Goal: Task Accomplishment & Management: Complete application form

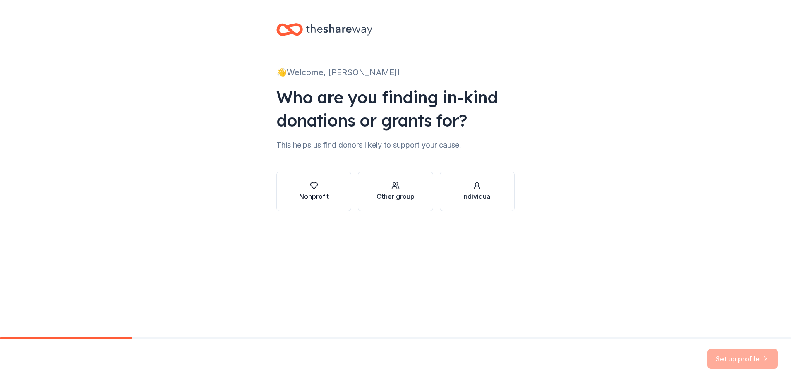
click at [311, 199] on div "Nonprofit" at bounding box center [314, 197] width 30 height 10
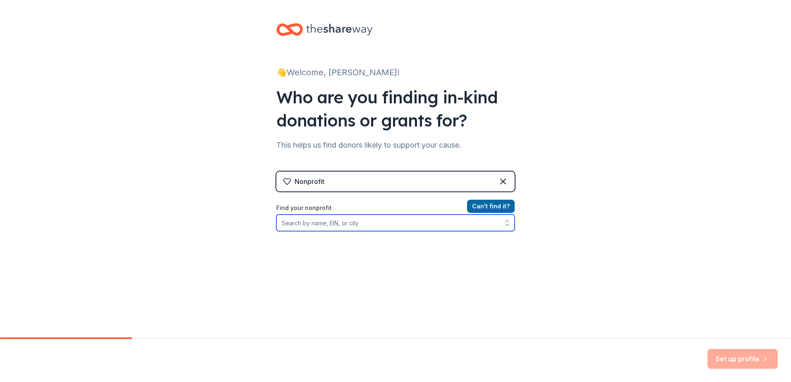
click at [314, 230] on input "Find your nonprofit" at bounding box center [395, 223] width 238 height 17
click at [403, 192] on div "Nonprofit Can ' t find it? Find your nonprofit" at bounding box center [395, 243] width 238 height 142
click at [417, 184] on div "Nonprofit" at bounding box center [395, 182] width 238 height 20
click at [442, 174] on div "Nonprofit Can ' t find it? Find your nonprofit" at bounding box center [395, 236] width 238 height 156
click at [494, 180] on div "Nonprofit" at bounding box center [395, 182] width 238 height 20
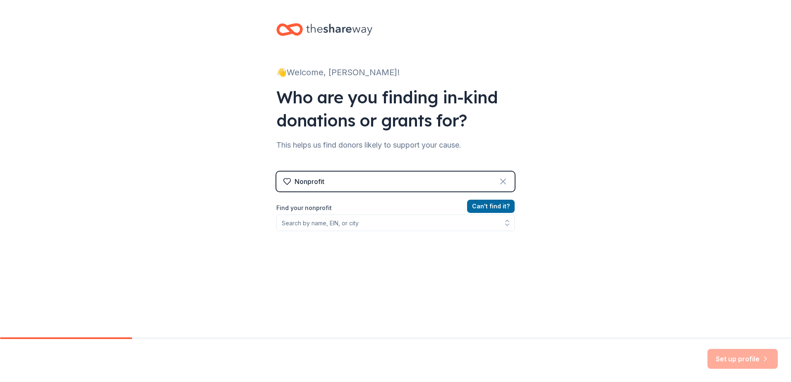
click at [499, 180] on icon at bounding box center [503, 182] width 10 height 10
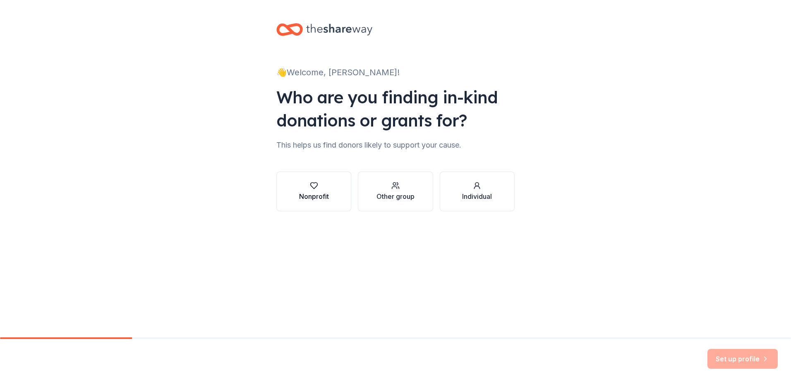
click at [327, 197] on div "Nonprofit" at bounding box center [314, 197] width 30 height 10
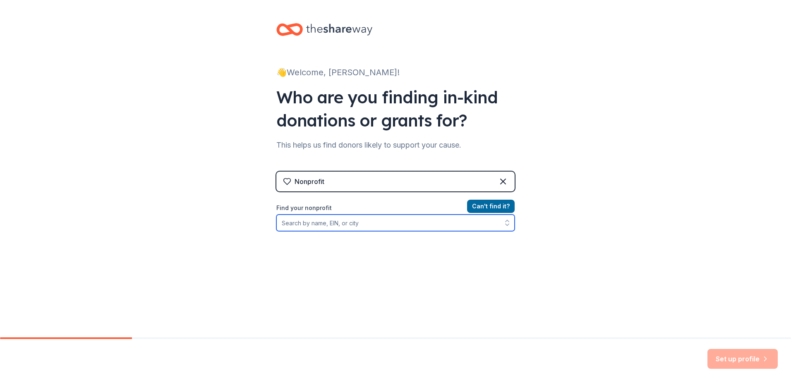
click at [342, 224] on input "Find your nonprofit" at bounding box center [395, 223] width 238 height 17
type input "j"
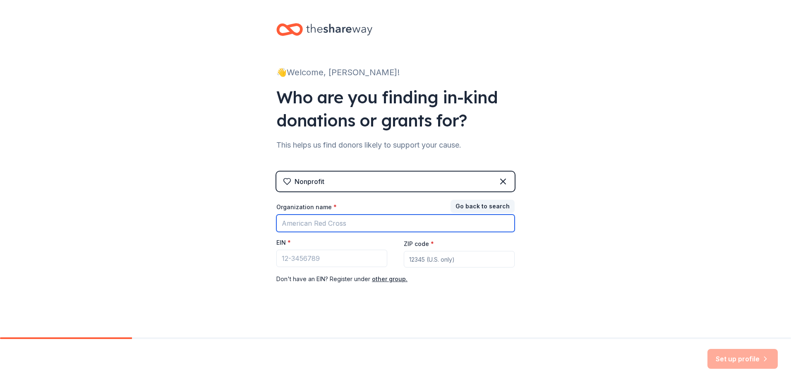
click at [359, 223] on input "Organization name *" at bounding box center [395, 223] width 238 height 17
click at [254, 206] on div "👋 Welcome, [PERSON_NAME]! Who are you finding in-kind donations or grants for? …" at bounding box center [395, 170] width 791 height 340
click at [374, 184] on div "Nonprofit" at bounding box center [395, 182] width 238 height 20
click at [365, 226] on input "Organization name *" at bounding box center [395, 223] width 238 height 17
click at [225, 221] on div "👋 Welcome, [PERSON_NAME]! Who are you finding in-kind donations or grants for? …" at bounding box center [395, 170] width 791 height 340
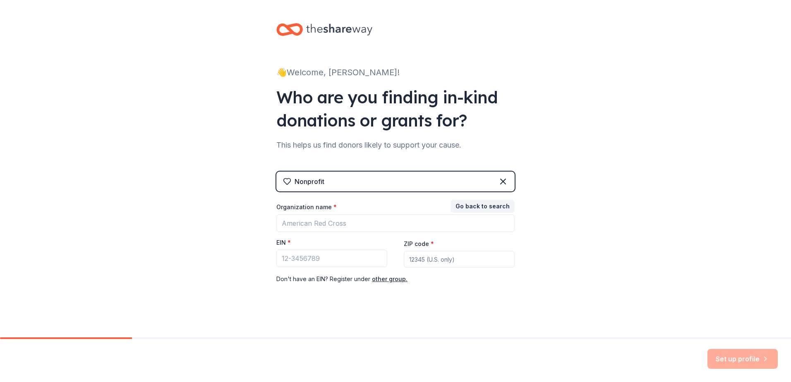
click at [448, 183] on div "Nonprofit" at bounding box center [395, 182] width 238 height 20
click at [497, 182] on div "Nonprofit" at bounding box center [395, 182] width 238 height 20
click at [503, 179] on icon at bounding box center [503, 182] width 10 height 10
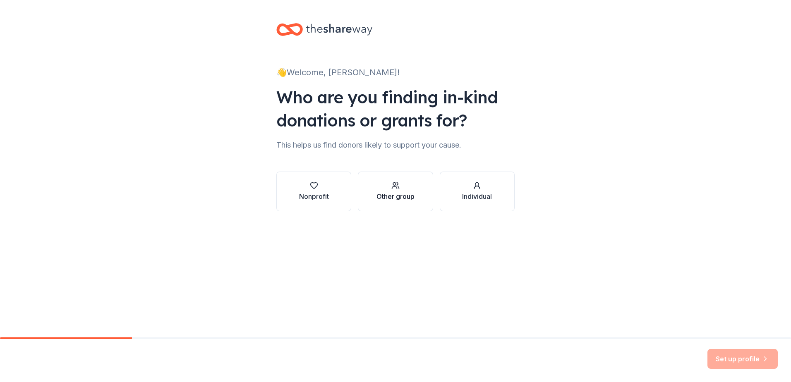
click at [421, 193] on button "Other group" at bounding box center [395, 192] width 75 height 40
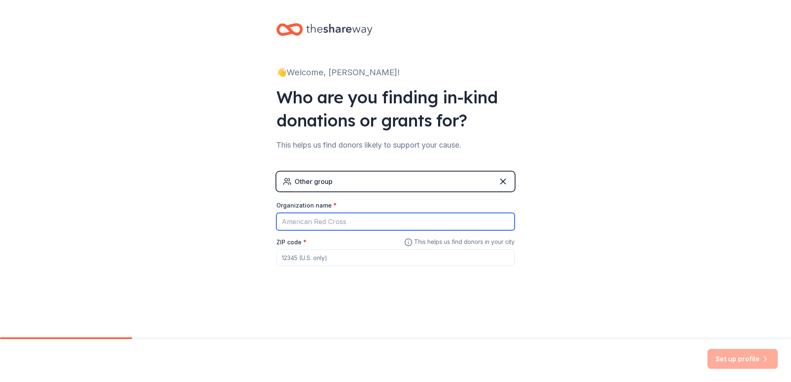
click at [396, 222] on input "Organization name *" at bounding box center [395, 221] width 238 height 17
type input "Harvest Academy [GEOGRAPHIC_DATA]"
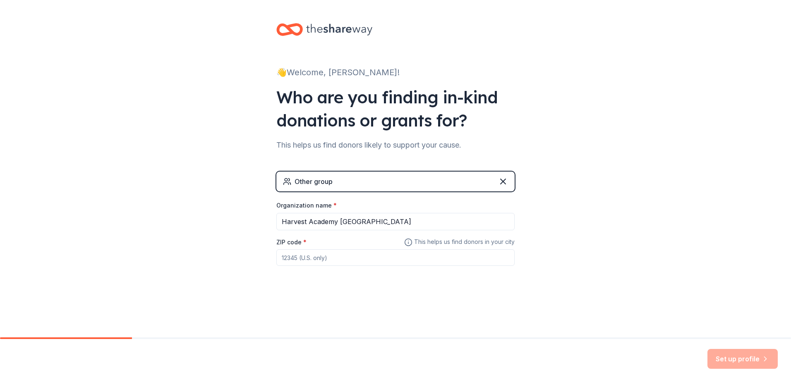
click at [396, 260] on input "ZIP code *" at bounding box center [395, 257] width 238 height 17
type input "33440"
click at [739, 356] on button "Set up profile" at bounding box center [742, 359] width 70 height 20
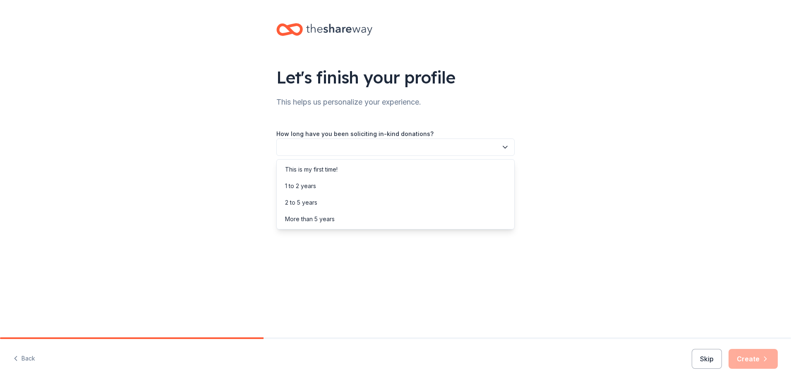
click at [319, 149] on button "button" at bounding box center [395, 147] width 238 height 17
click at [247, 169] on div "Let's finish your profile This helps us personalize your experience. How long h…" at bounding box center [395, 116] width 791 height 233
click at [325, 147] on button "button" at bounding box center [395, 147] width 238 height 17
drag, startPoint x: 264, startPoint y: 258, endPoint x: 270, endPoint y: 256, distance: 5.9
click at [268, 256] on div "Let's finish your profile This helps us personalize your experience. How long h…" at bounding box center [395, 169] width 791 height 338
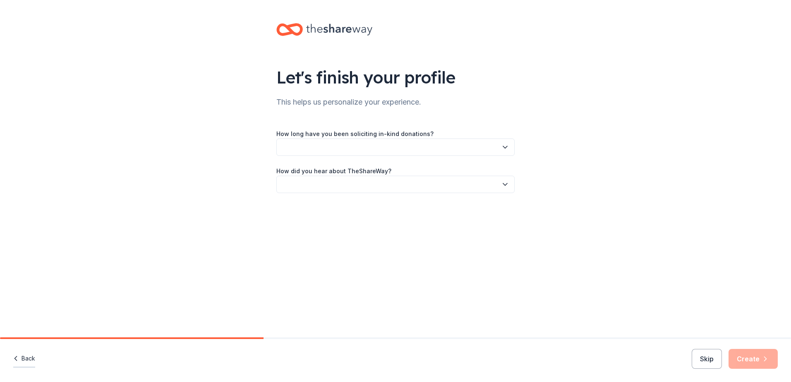
click at [32, 362] on button "Back" at bounding box center [24, 358] width 22 height 17
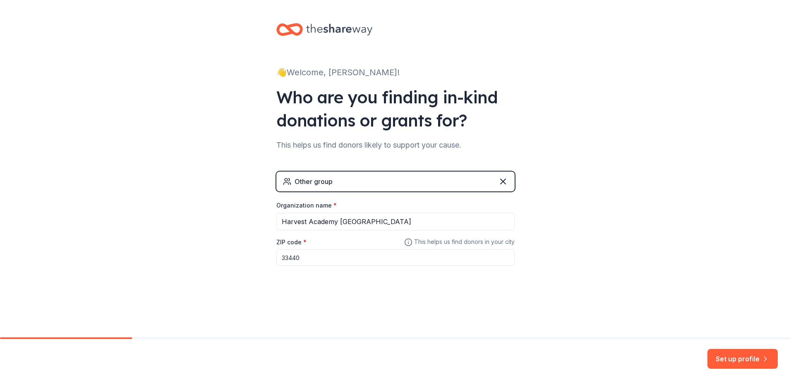
click at [382, 182] on div "Other group" at bounding box center [395, 182] width 238 height 20
click at [508, 181] on div "Other group" at bounding box center [395, 182] width 238 height 20
click at [505, 182] on icon at bounding box center [503, 182] width 10 height 10
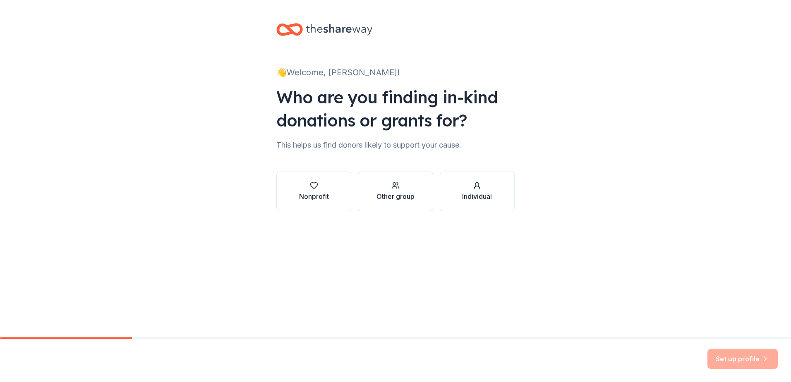
click at [505, 182] on button "Individual" at bounding box center [477, 192] width 75 height 40
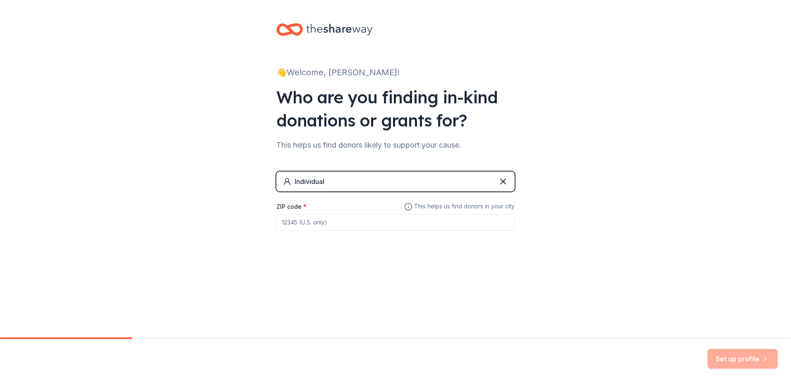
click at [505, 182] on icon at bounding box center [503, 182] width 10 height 10
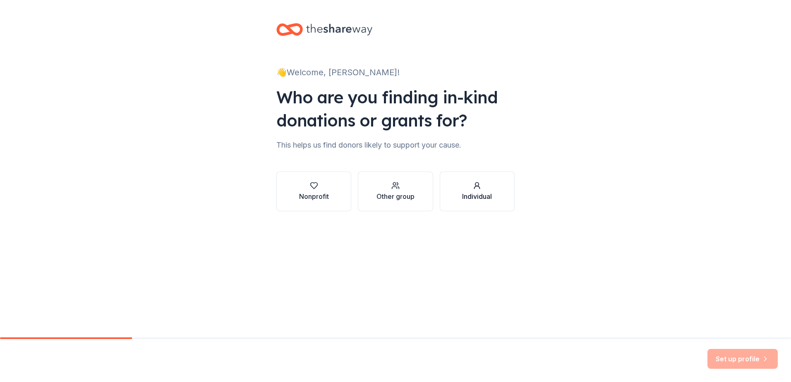
click at [489, 195] on div "Individual" at bounding box center [477, 197] width 30 height 10
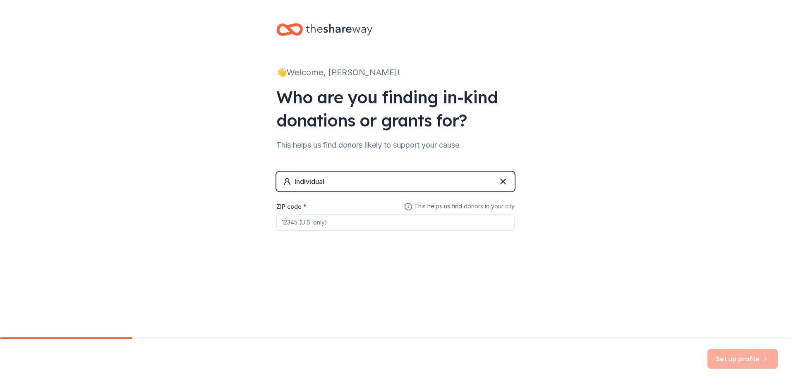
click at [346, 226] on input "ZIP code *" at bounding box center [395, 222] width 238 height 17
type input "33440"
click at [500, 176] on div "Individual" at bounding box center [395, 182] width 238 height 20
click at [514, 182] on div "Individual" at bounding box center [395, 182] width 238 height 20
click at [504, 182] on icon at bounding box center [503, 182] width 10 height 10
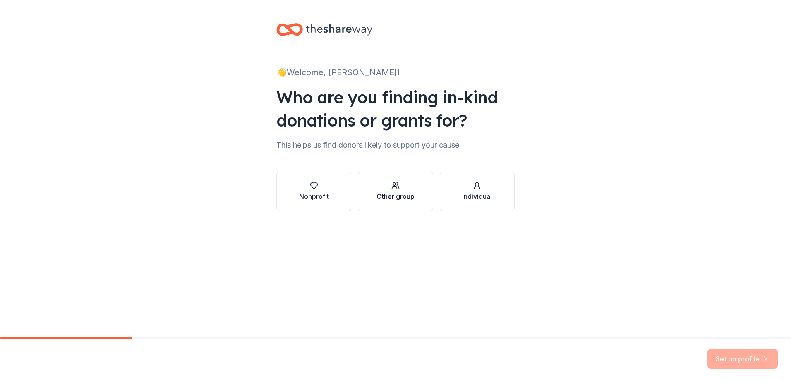
click at [390, 189] on div "button" at bounding box center [395, 186] width 38 height 8
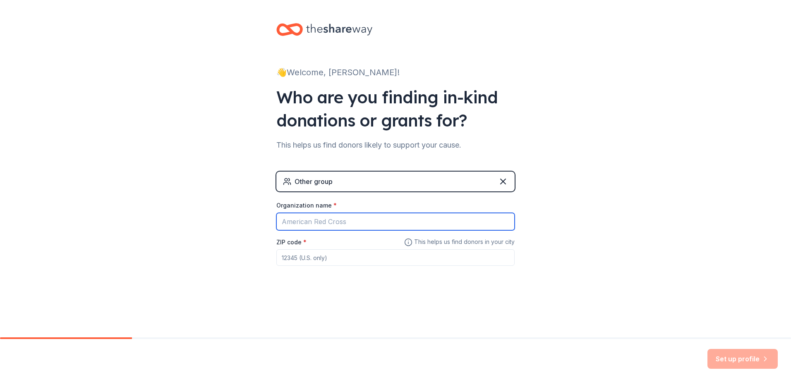
click at [364, 219] on input "Organization name *" at bounding box center [395, 221] width 238 height 17
type input "Harvest Academy [GEOGRAPHIC_DATA]"
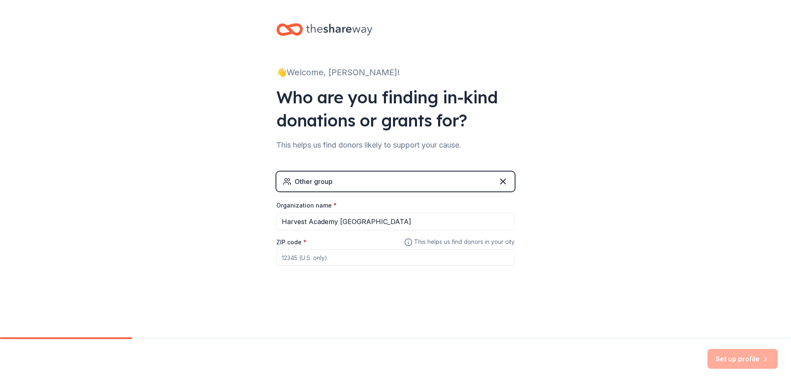
type input "33440"
click at [770, 362] on button "Set up profile" at bounding box center [742, 359] width 70 height 20
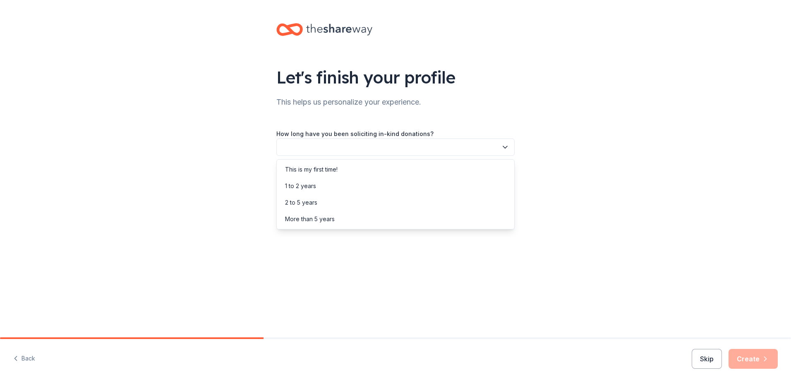
click at [434, 143] on button "button" at bounding box center [395, 147] width 238 height 17
click at [338, 170] on div "This is my first time!" at bounding box center [311, 170] width 53 height 10
click at [350, 174] on label "How did you hear about TheShareWay?" at bounding box center [333, 171] width 115 height 8
click at [350, 180] on button "button" at bounding box center [395, 184] width 238 height 17
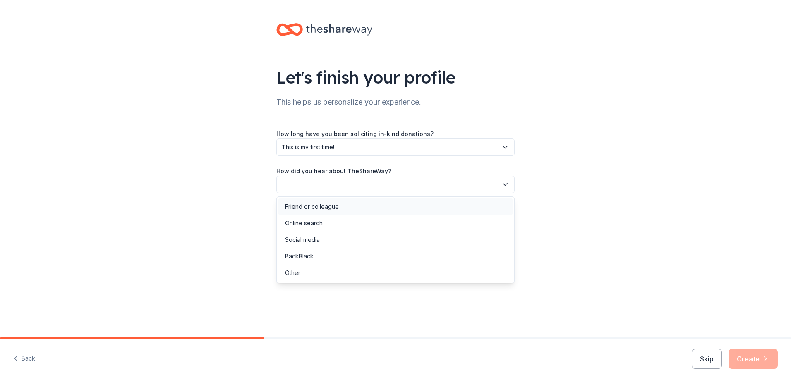
click at [349, 213] on div "Friend or colleague" at bounding box center [395, 207] width 234 height 17
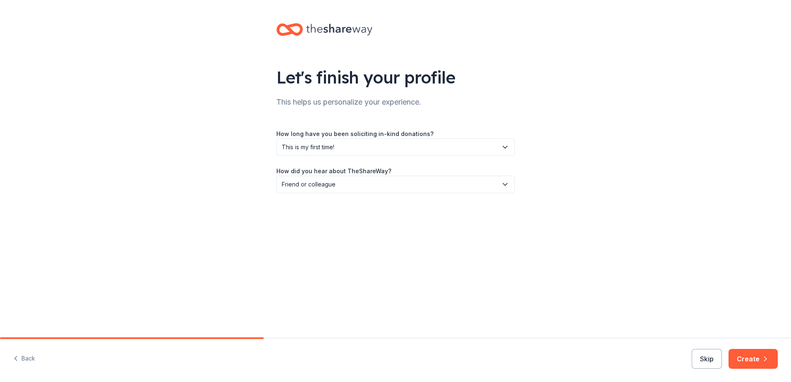
click at [354, 190] on button "Friend or colleague" at bounding box center [395, 184] width 238 height 17
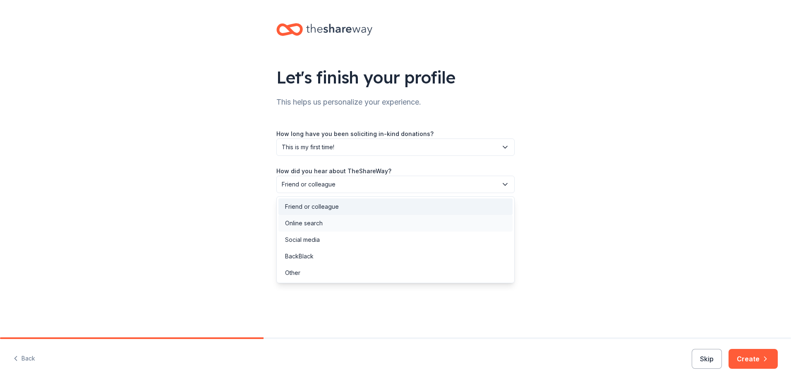
click at [333, 229] on div "Online search" at bounding box center [395, 223] width 234 height 17
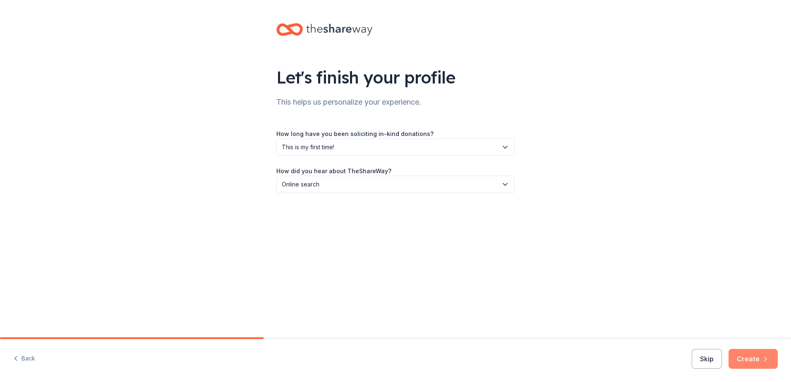
click at [756, 362] on button "Create" at bounding box center [752, 359] width 49 height 20
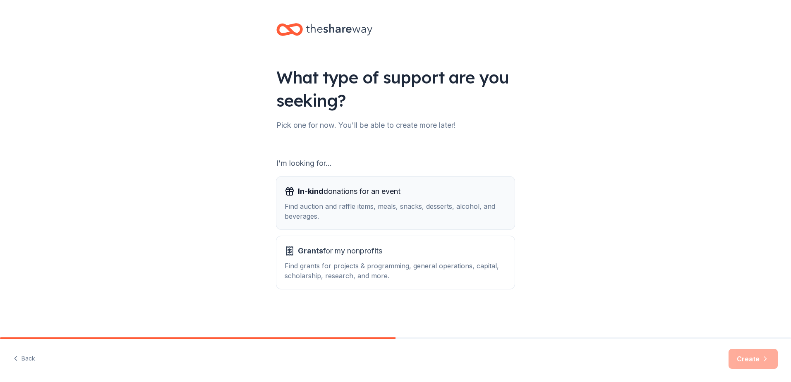
click at [435, 207] on div "Find auction and raffle items, meals, snacks, desserts, alcohol, and beverages." at bounding box center [396, 211] width 222 height 20
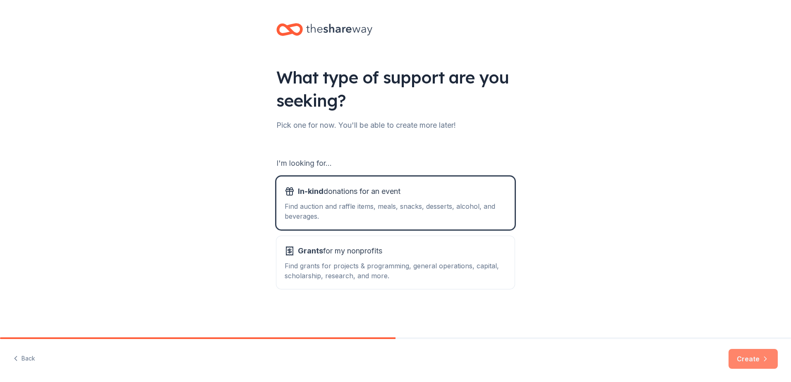
click at [756, 367] on button "Create" at bounding box center [752, 359] width 49 height 20
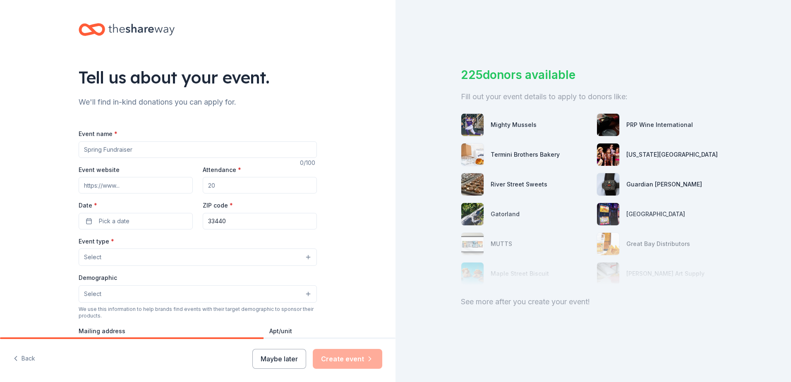
click at [154, 156] on input "Event name *" at bounding box center [198, 149] width 238 height 17
type input "Breakfast With Grandparents"
click at [145, 186] on input "Event website" at bounding box center [136, 185] width 114 height 17
drag, startPoint x: 220, startPoint y: 185, endPoint x: 203, endPoint y: 187, distance: 17.8
click at [203, 187] on input "Attendance *" at bounding box center [260, 185] width 114 height 17
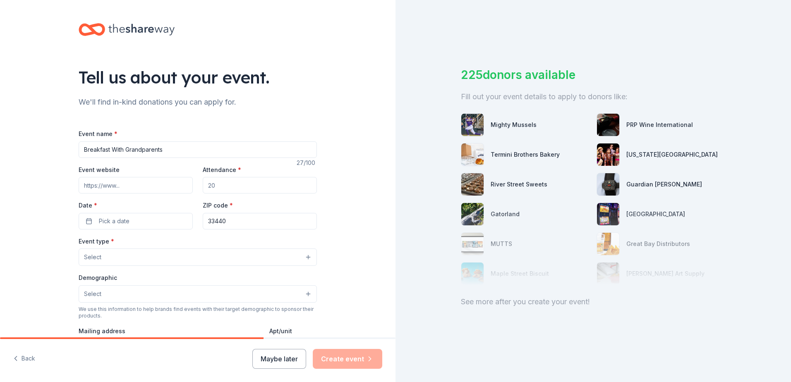
click at [223, 187] on input "Attendance *" at bounding box center [260, 185] width 114 height 17
drag, startPoint x: 213, startPoint y: 188, endPoint x: 203, endPoint y: 189, distance: 9.9
click at [203, 189] on input "Attendance *" at bounding box center [260, 185] width 114 height 17
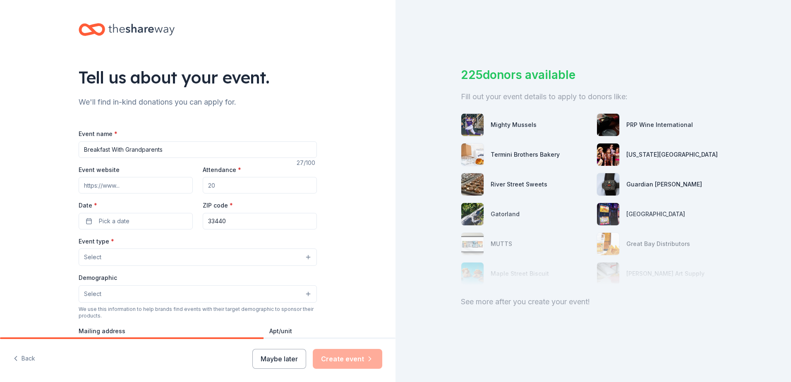
click at [211, 186] on input "Attendance *" at bounding box center [260, 185] width 114 height 17
type input "100"
click at [156, 221] on button "Pick a date" at bounding box center [136, 221] width 114 height 17
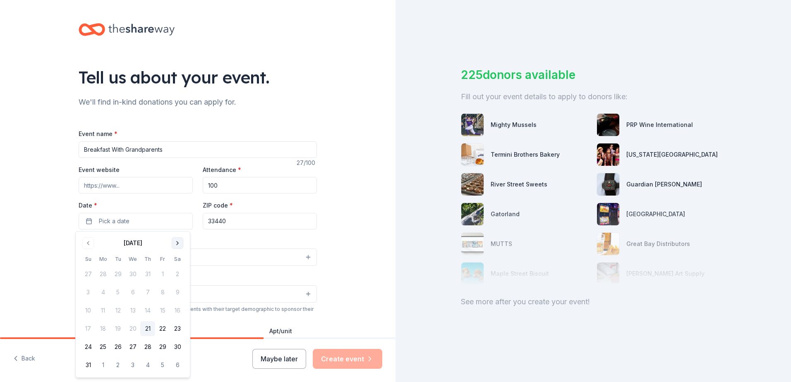
click at [173, 247] on button "Go to next month" at bounding box center [178, 243] width 12 height 12
click at [164, 277] on button "5" at bounding box center [162, 274] width 15 height 15
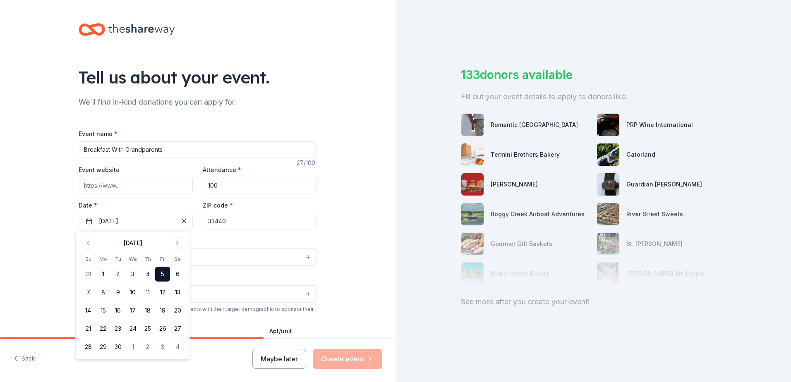
click at [318, 257] on div "Tell us about your event. We'll find in-kind donations you can apply for. Event…" at bounding box center [197, 275] width 265 height 551
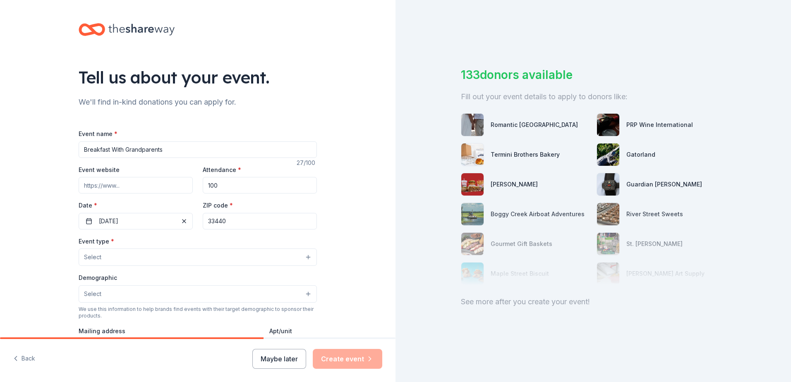
click at [297, 259] on button "Select" at bounding box center [198, 257] width 238 height 17
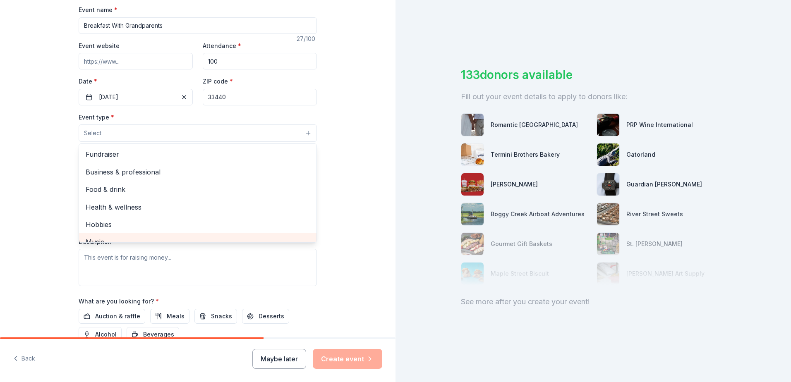
scroll to position [83, 0]
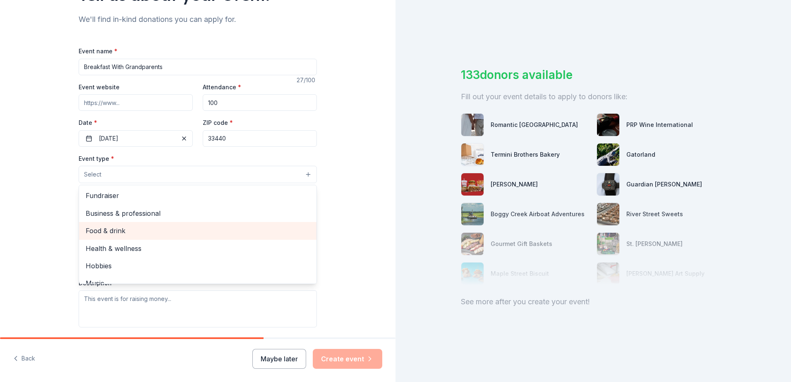
click at [160, 229] on span "Food & drink" at bounding box center [198, 230] width 224 height 11
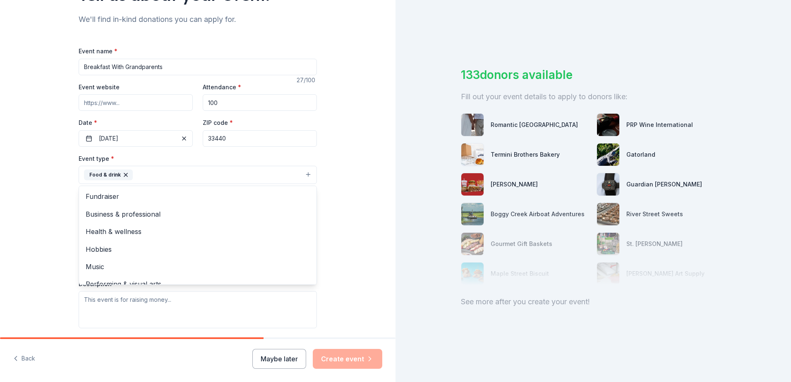
click at [326, 189] on div "Tell us about your event. We'll find in-kind donations you can apply for. Event…" at bounding box center [197, 192] width 265 height 551
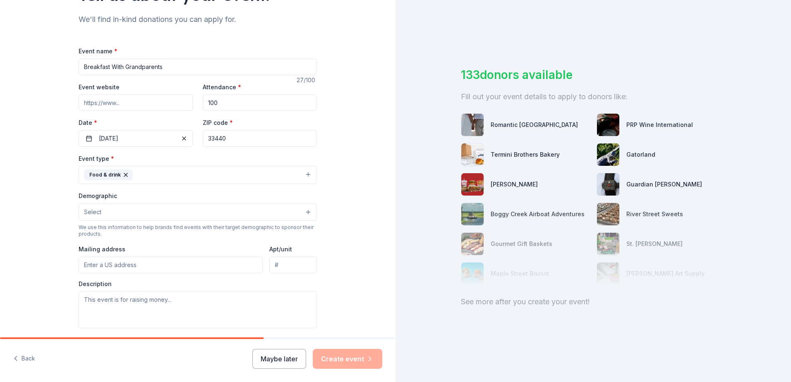
click at [251, 172] on button "Food & drink" at bounding box center [198, 175] width 238 height 18
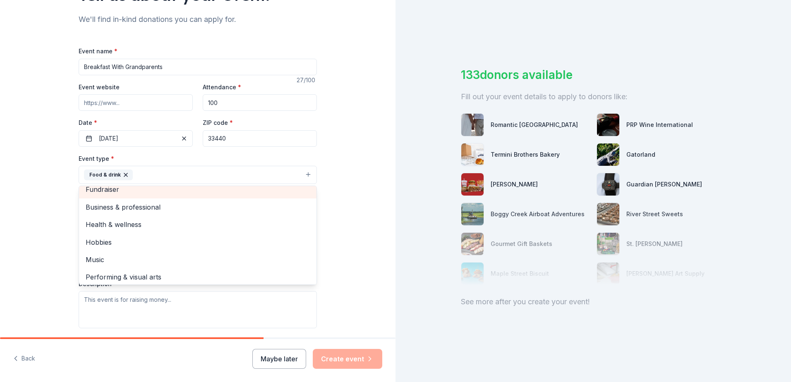
scroll to position [10, 0]
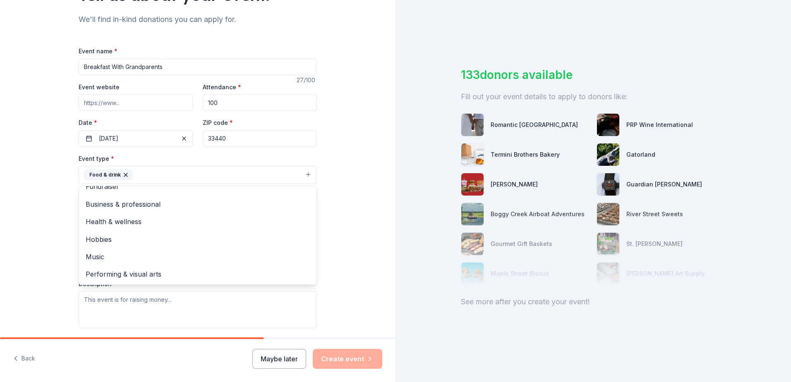
click at [351, 174] on div "Tell us about your event. We'll find in-kind donations you can apply for. Event…" at bounding box center [197, 192] width 395 height 551
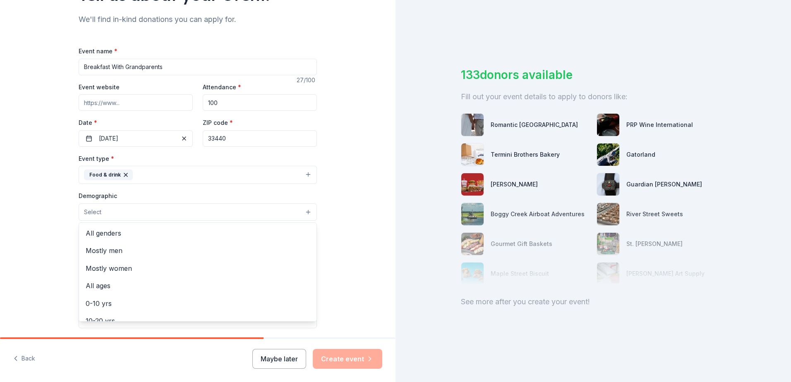
click at [236, 212] on button "Select" at bounding box center [198, 212] width 238 height 17
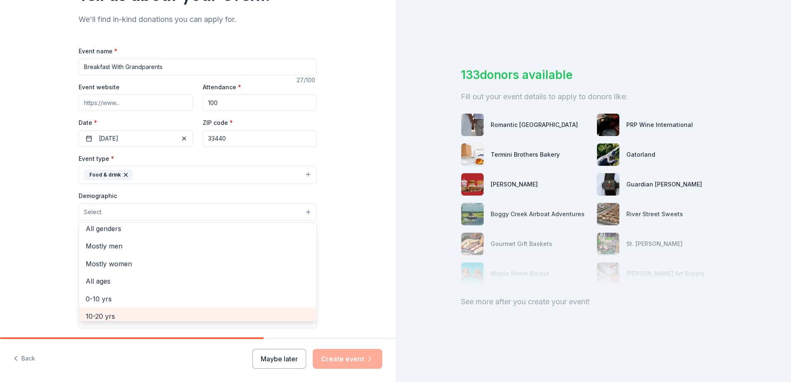
scroll to position [0, 0]
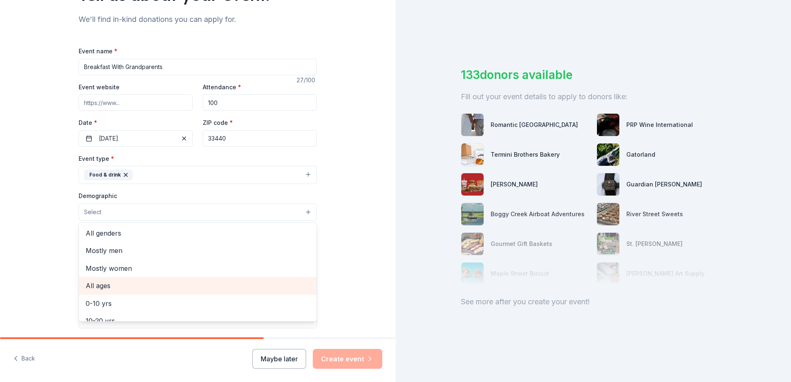
click at [104, 282] on span "All ages" at bounding box center [198, 285] width 224 height 11
click at [23, 223] on div "Tell us about your event. We'll find in-kind donations you can apply for. Event…" at bounding box center [197, 193] width 395 height 552
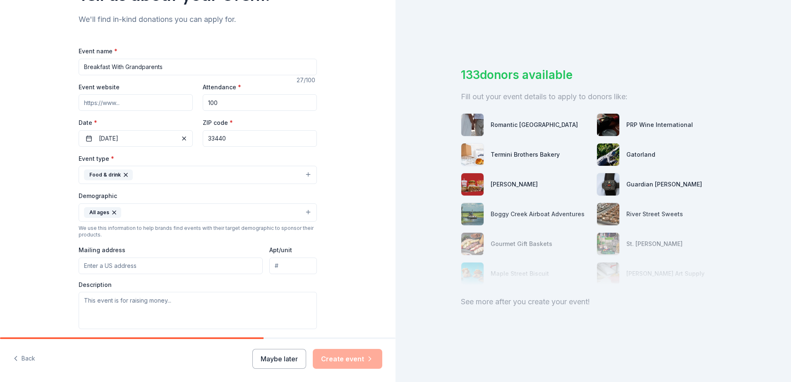
click at [148, 263] on input "Mailing address" at bounding box center [171, 266] width 184 height 17
type input "[STREET_ADDRESS]"
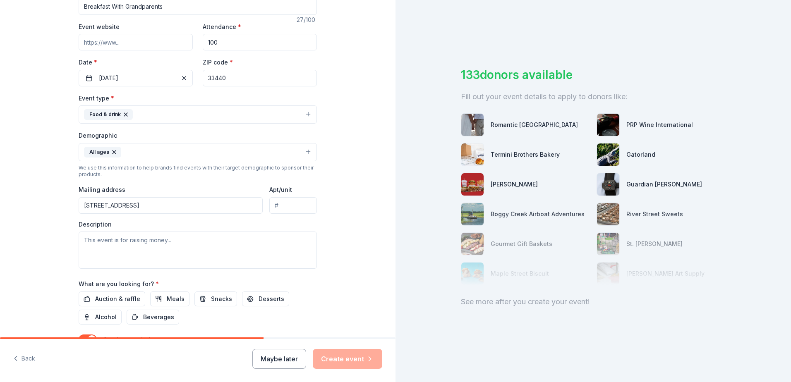
scroll to position [165, 0]
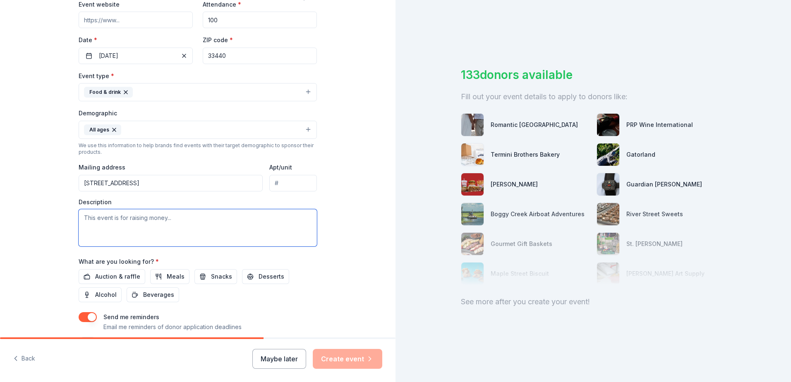
click at [182, 222] on textarea at bounding box center [198, 227] width 238 height 37
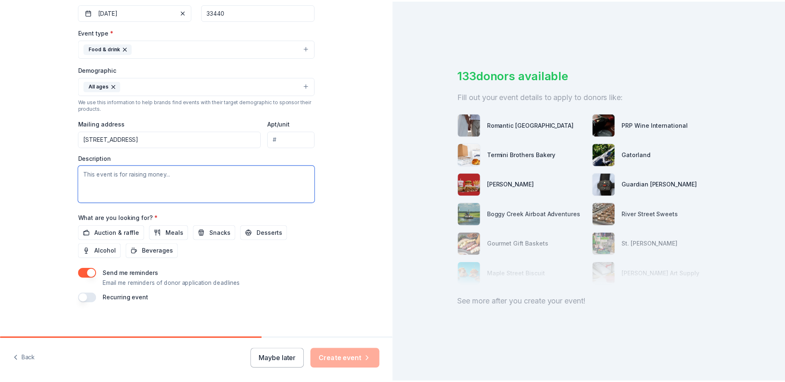
scroll to position [215, 0]
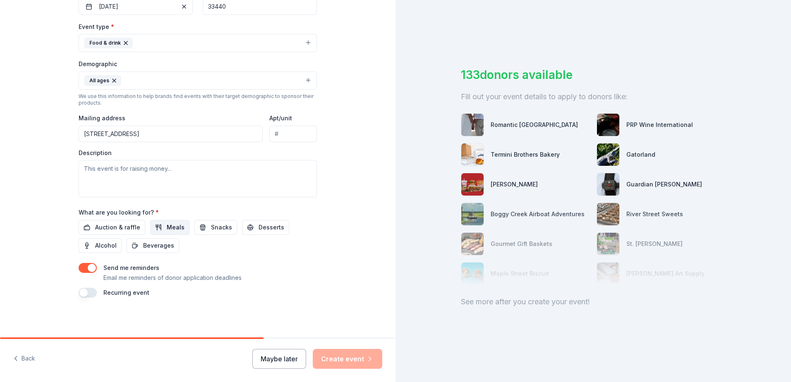
click at [178, 227] on button "Meals" at bounding box center [169, 227] width 39 height 15
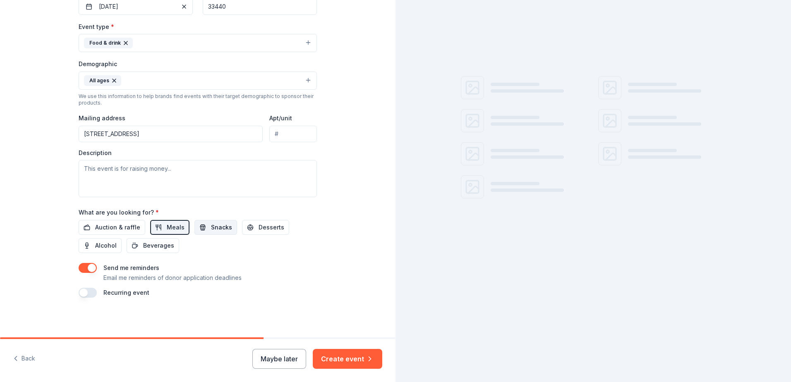
click at [211, 227] on span "Snacks" at bounding box center [221, 228] width 21 height 10
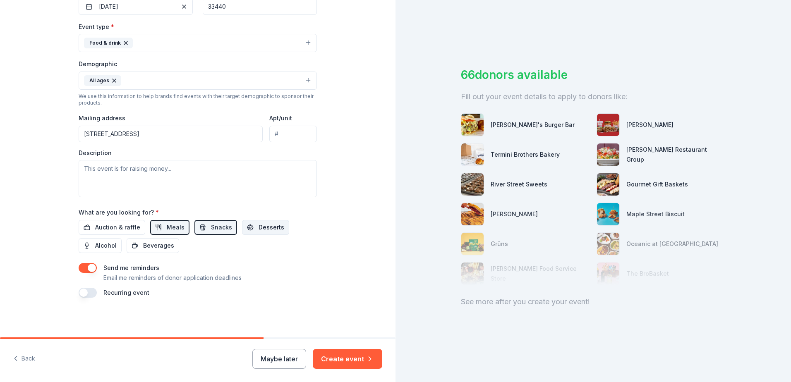
click at [259, 230] on span "Desserts" at bounding box center [272, 228] width 26 height 10
click at [155, 244] on span "Beverages" at bounding box center [158, 246] width 31 height 10
click at [85, 295] on button "button" at bounding box center [88, 293] width 18 height 10
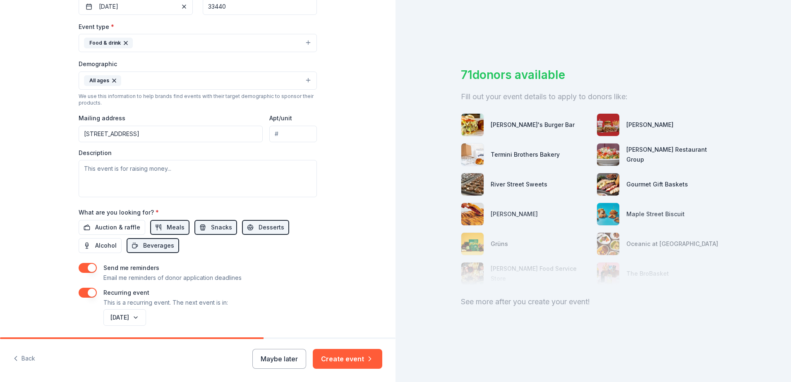
click at [86, 295] on button "button" at bounding box center [88, 293] width 18 height 10
drag, startPoint x: 344, startPoint y: 367, endPoint x: 385, endPoint y: 280, distance: 96.2
click at [401, 281] on div "Tell us about your event. We'll find in-kind donations you can apply for. Event…" at bounding box center [395, 191] width 791 height 382
click at [272, 358] on button "Maybe later" at bounding box center [279, 359] width 54 height 20
click at [282, 360] on button "Maybe later" at bounding box center [279, 359] width 54 height 20
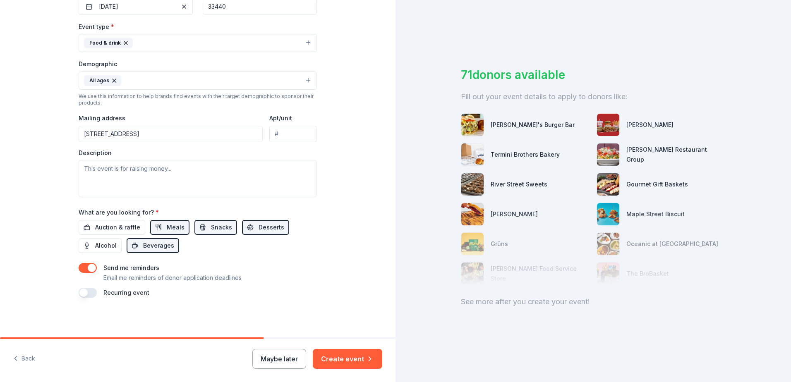
click at [281, 357] on button "Maybe later" at bounding box center [279, 359] width 54 height 20
drag, startPoint x: 290, startPoint y: 350, endPoint x: 286, endPoint y: 347, distance: 5.0
click at [289, 350] on button "Maybe later" at bounding box center [279, 359] width 54 height 20
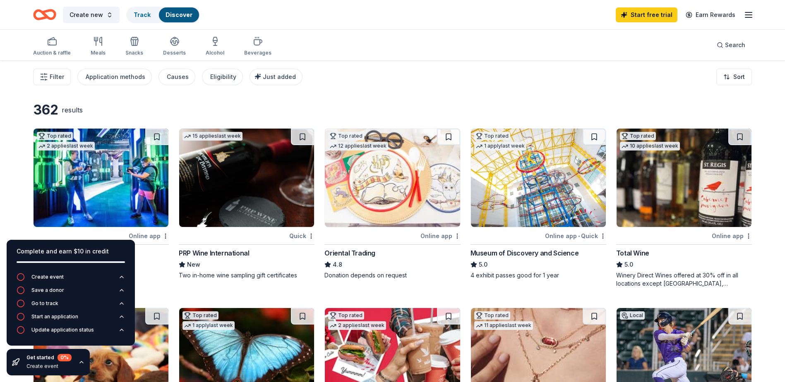
click at [0, 142] on html "Create new Track Discover Start free trial Earn Rewards Auction & raffle Meals …" at bounding box center [392, 191] width 785 height 382
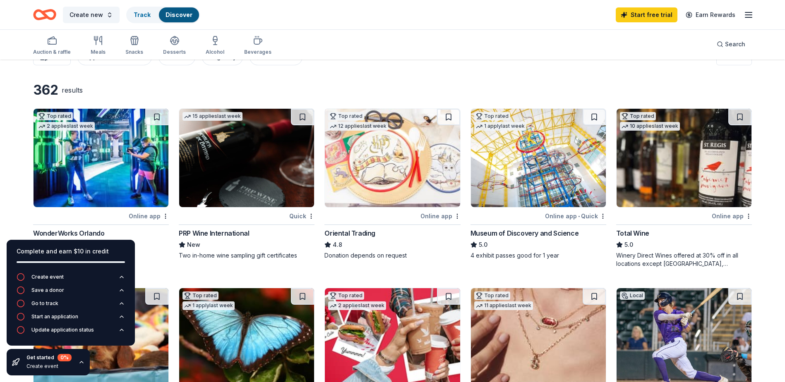
scroll to position [41, 0]
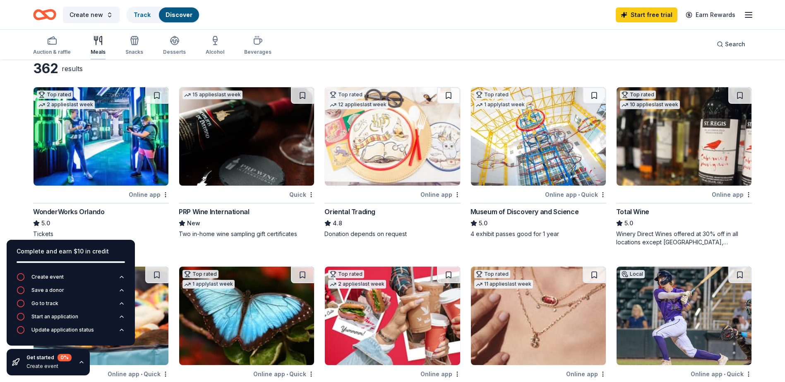
click at [101, 48] on div "Meals" at bounding box center [98, 46] width 15 height 20
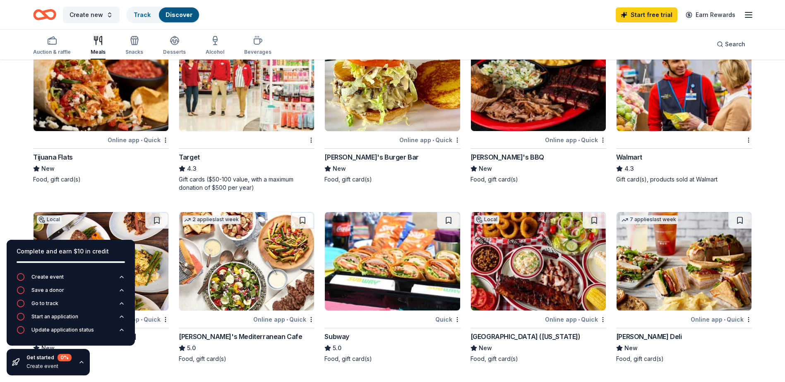
scroll to position [414, 0]
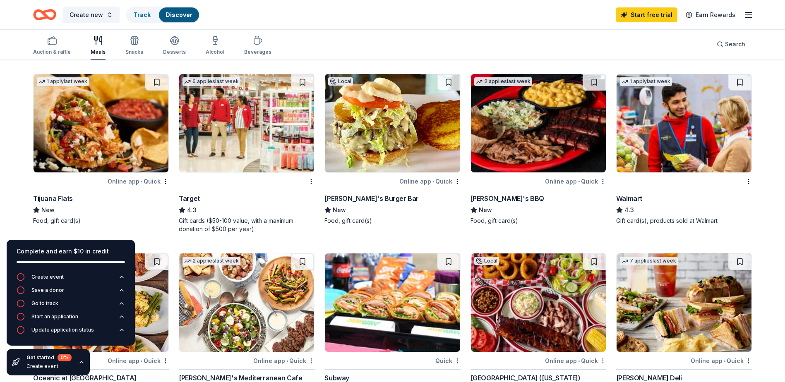
click at [270, 118] on img at bounding box center [246, 123] width 135 height 98
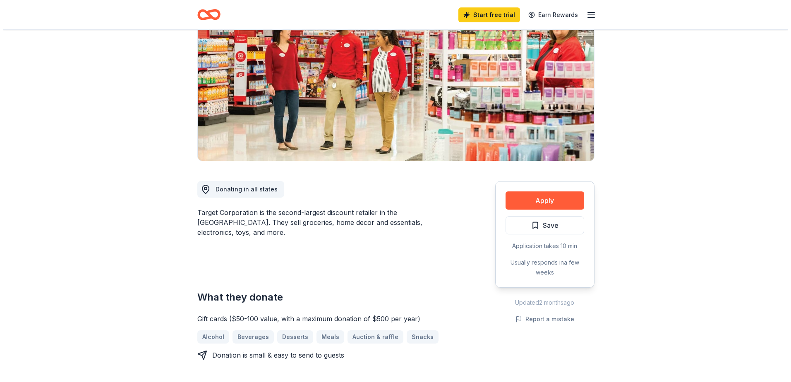
scroll to position [83, 0]
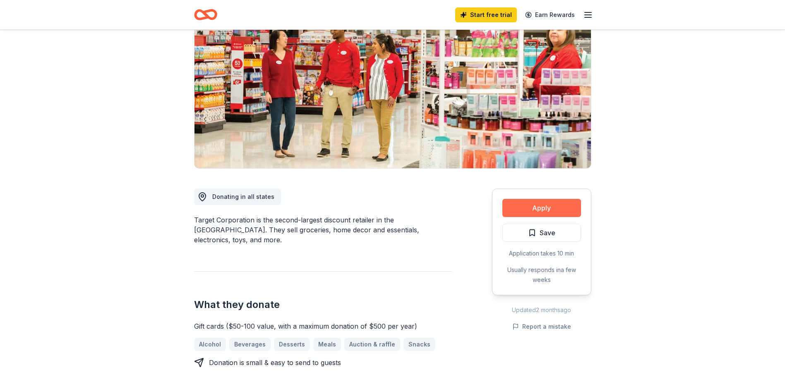
click at [563, 212] on button "Apply" at bounding box center [541, 208] width 79 height 18
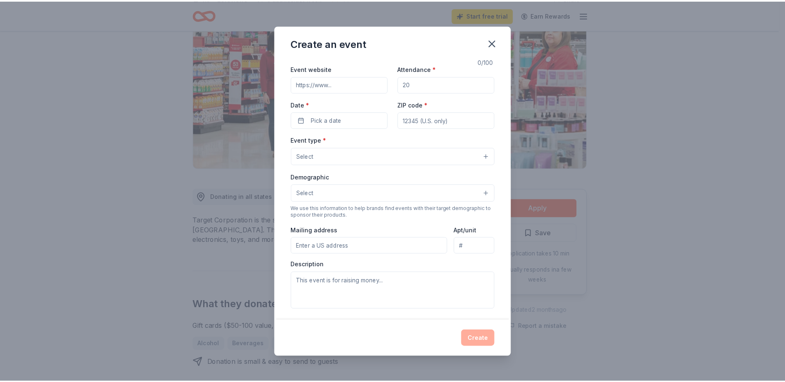
scroll to position [0, 0]
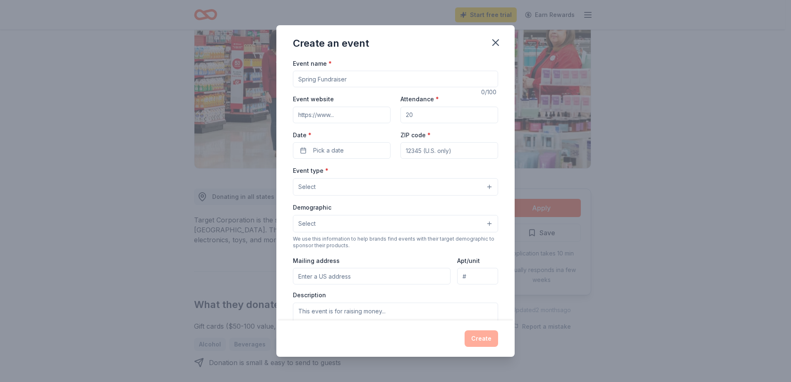
click at [399, 82] on input "Event name *" at bounding box center [395, 79] width 205 height 17
click at [499, 37] on icon "button" at bounding box center [496, 43] width 12 height 12
